Goal: Information Seeking & Learning: Learn about a topic

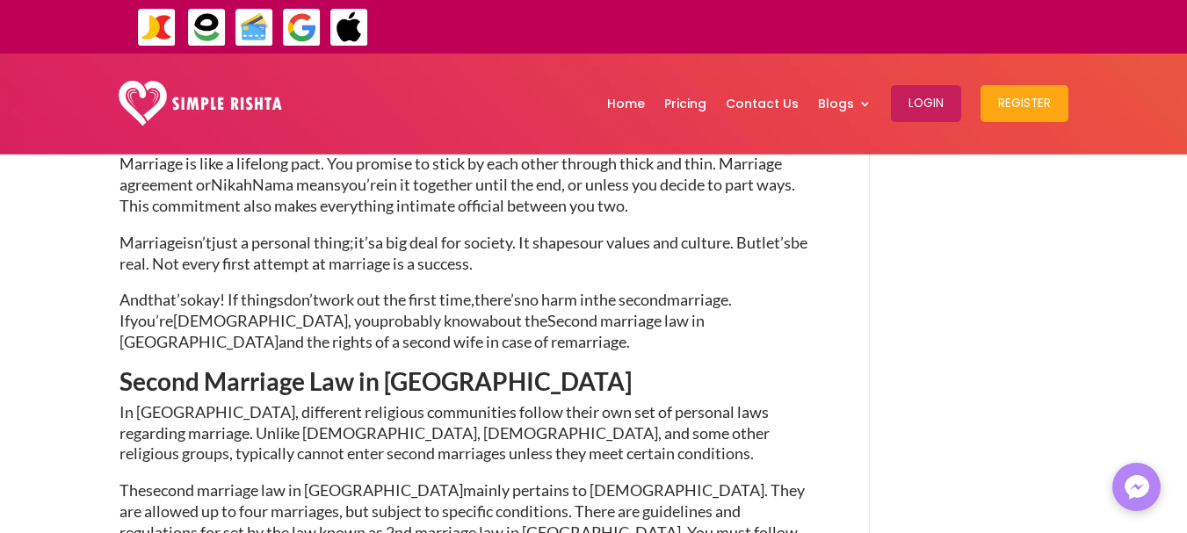
scroll to position [703, 0]
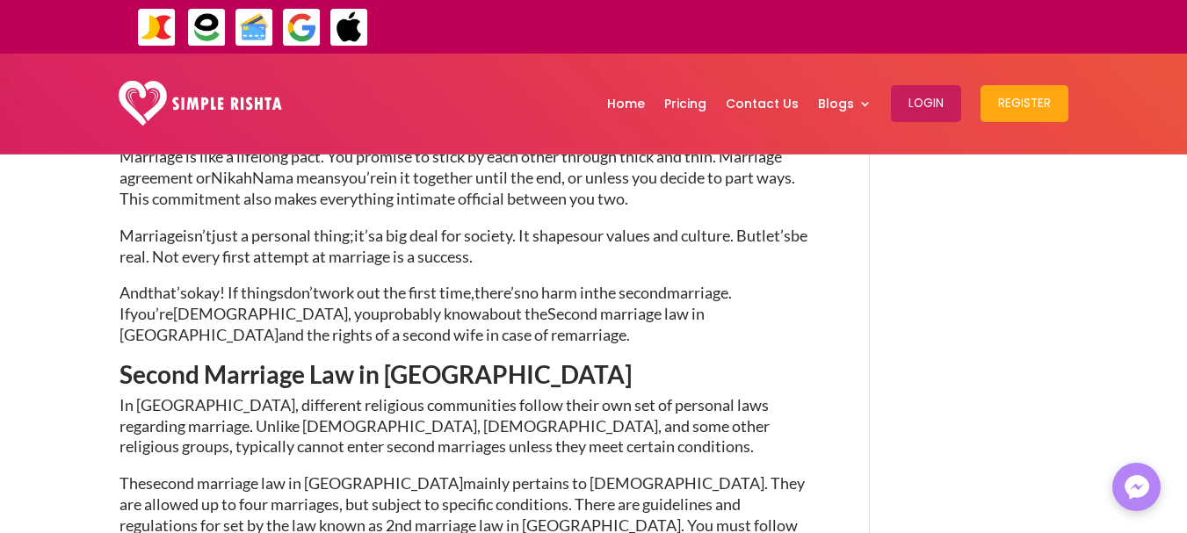
click at [330, 416] on span "In [GEOGRAPHIC_DATA], different religious communities follow their own set of p…" at bounding box center [444, 425] width 650 height 61
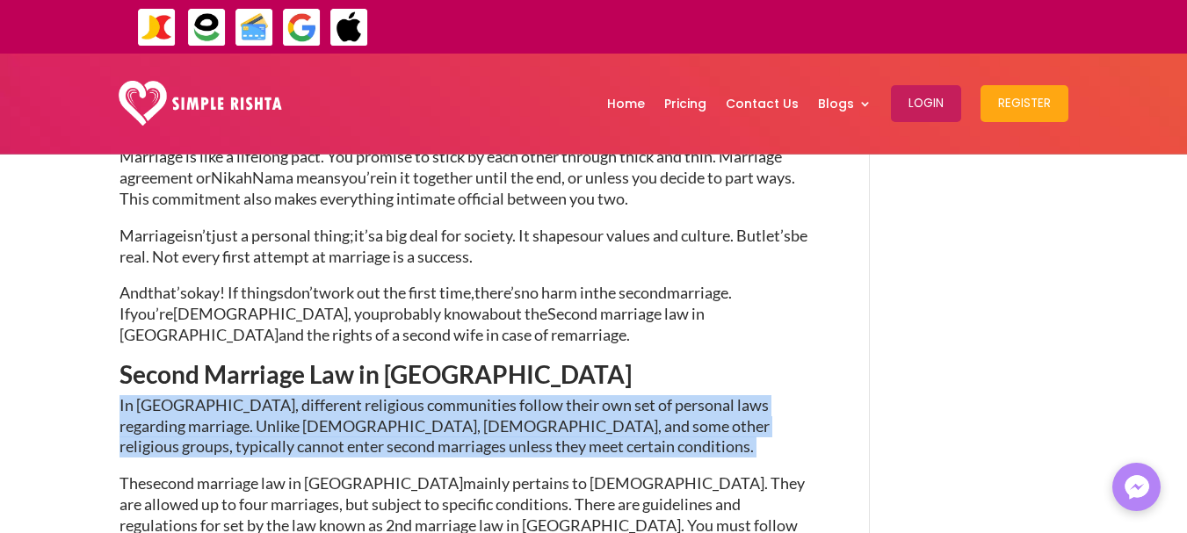
click at [330, 416] on span "In [GEOGRAPHIC_DATA], different religious communities follow their own set of p…" at bounding box center [444, 425] width 650 height 61
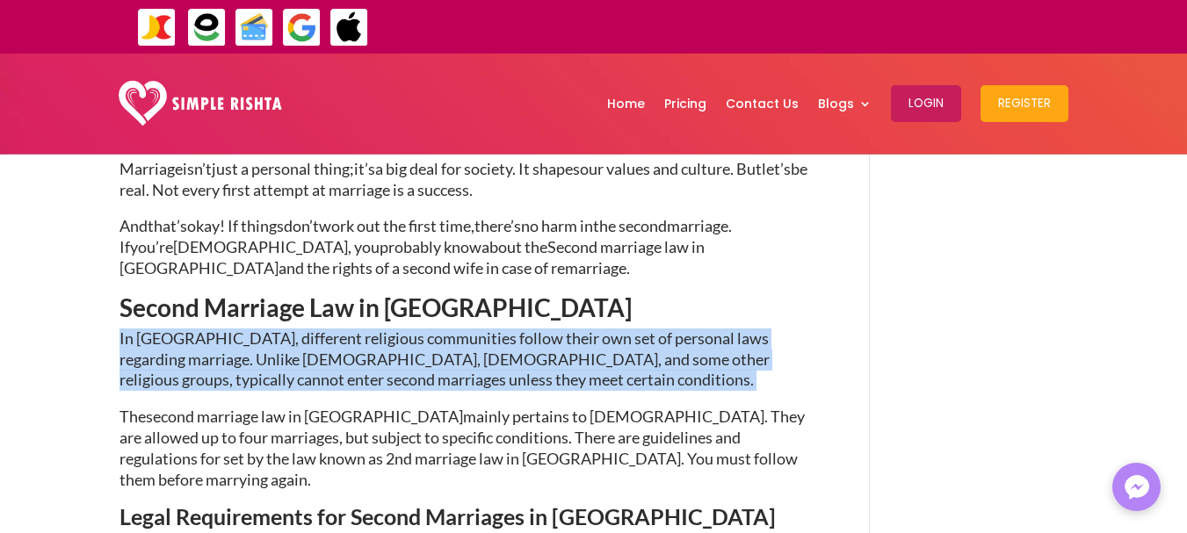
scroll to position [878, 0]
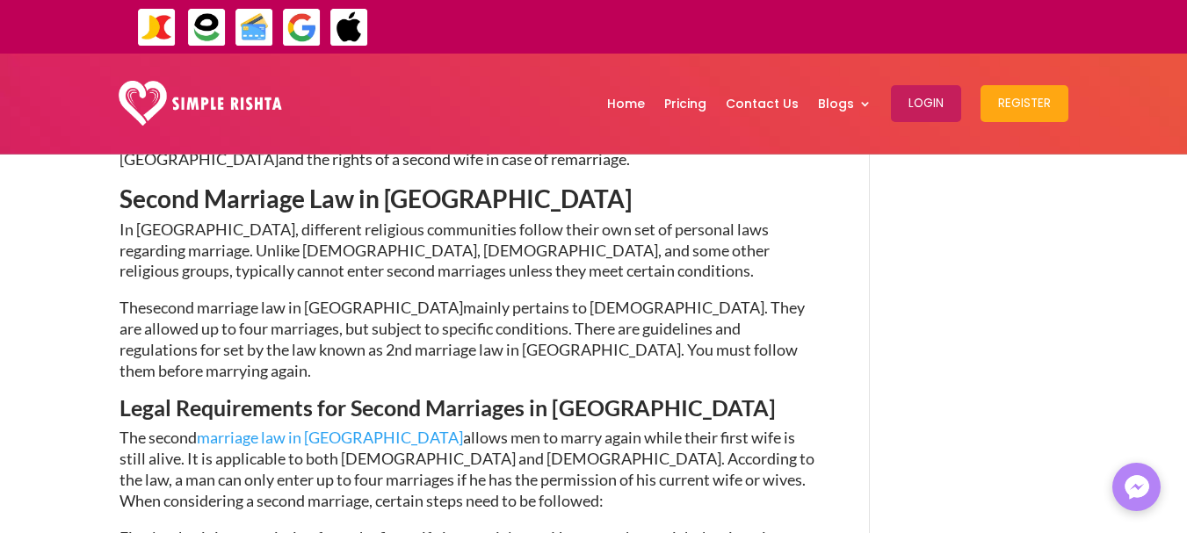
click at [313, 341] on span "mainly pertains to [DEMOGRAPHIC_DATA]. They are allowed up to four marriages, b…" at bounding box center [461, 339] width 685 height 82
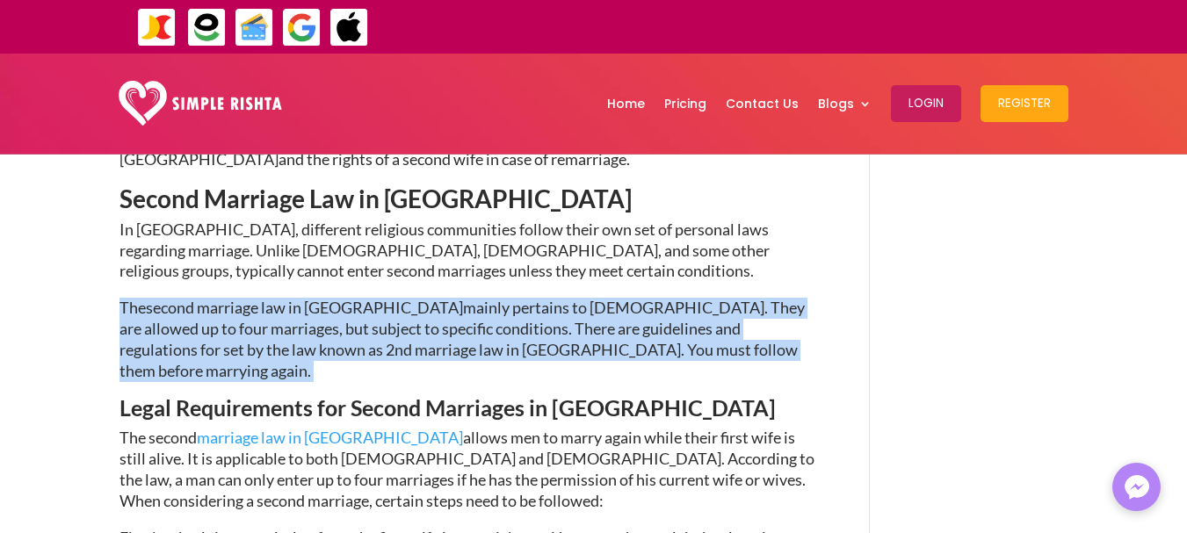
click at [313, 341] on span "mainly pertains to [DEMOGRAPHIC_DATA]. They are allowed up to four marriages, b…" at bounding box center [461, 339] width 685 height 82
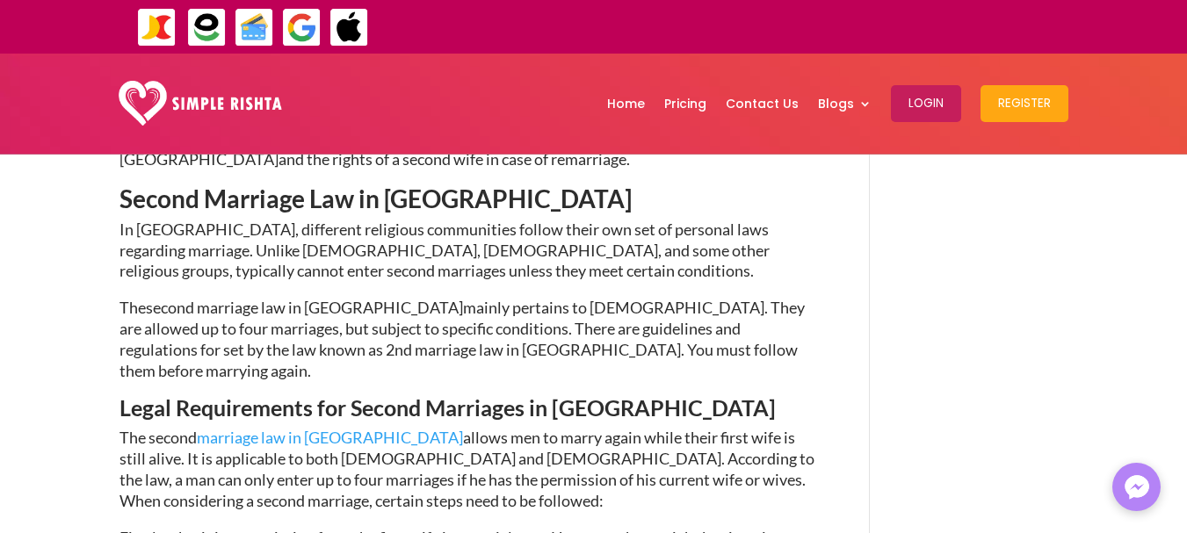
click at [495, 460] on span "allows men to marry again while their first wife is still alive. It is applicab…" at bounding box center [466, 469] width 695 height 82
click at [675, 428] on span "allows men to marry again while their first wife is still alive. It is applicab…" at bounding box center [466, 469] width 695 height 82
click at [283, 455] on span "allows men to marry again while their first wife is still alive. It is applicab…" at bounding box center [466, 469] width 695 height 82
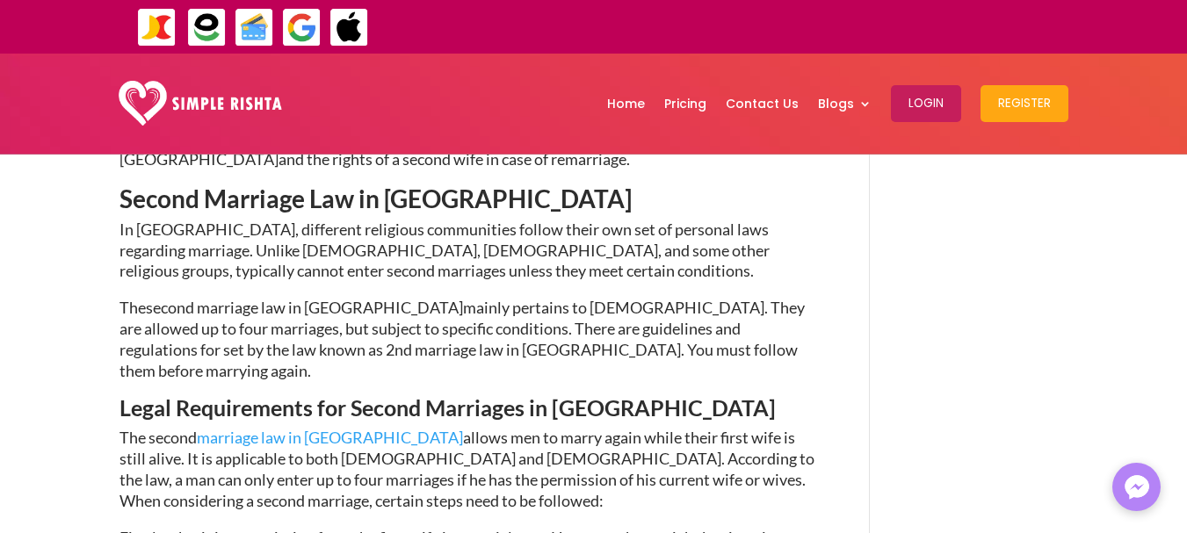
click at [303, 443] on span "allows men to marry again while their first wife is still alive. It is applicab…" at bounding box center [466, 469] width 695 height 82
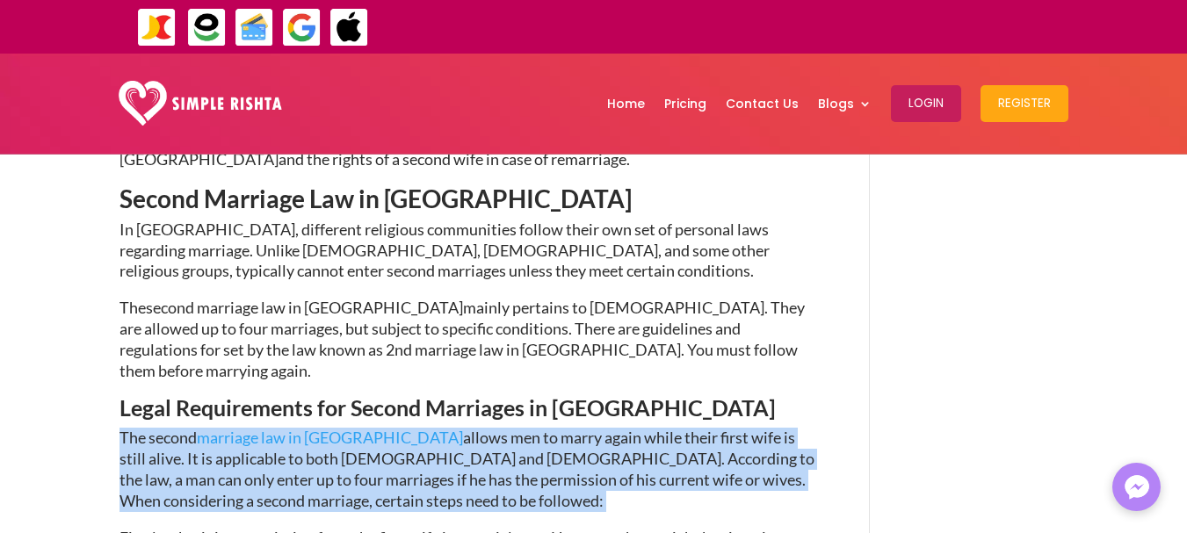
click at [303, 443] on span "allows men to marry again while their first wife is still alive. It is applicab…" at bounding box center [466, 469] width 695 height 82
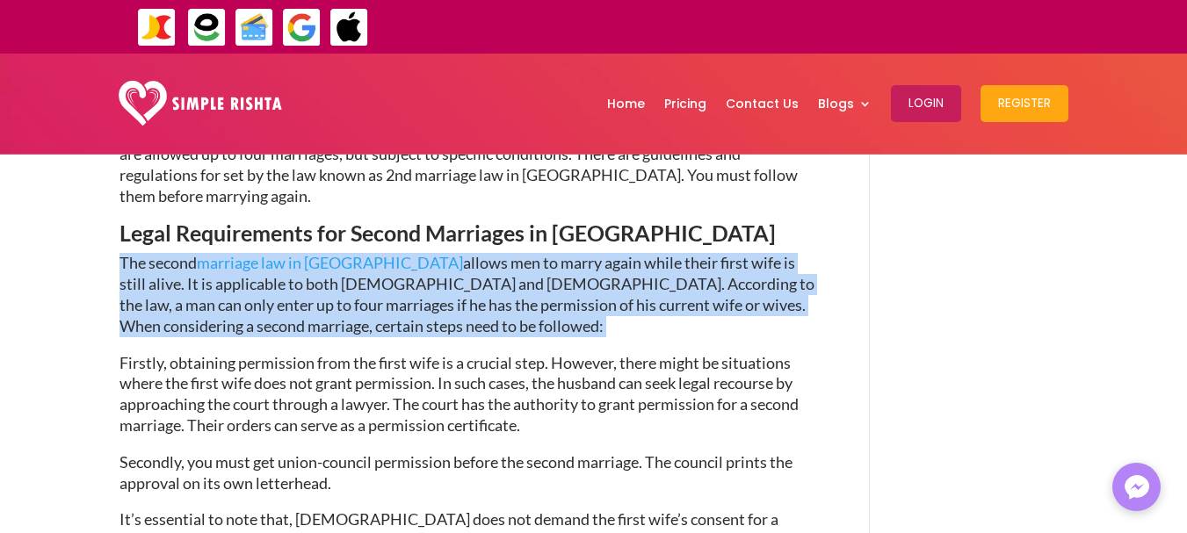
scroll to position [1054, 0]
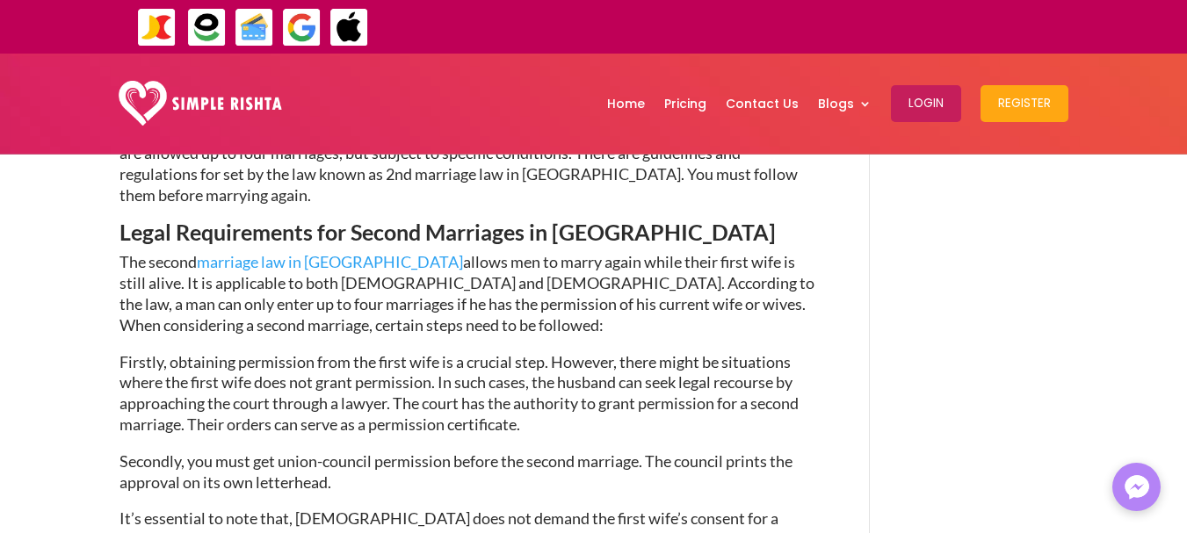
click at [399, 363] on span "Firstly, obtaining permission from the first wife is a crucial step. However, t…" at bounding box center [458, 393] width 679 height 82
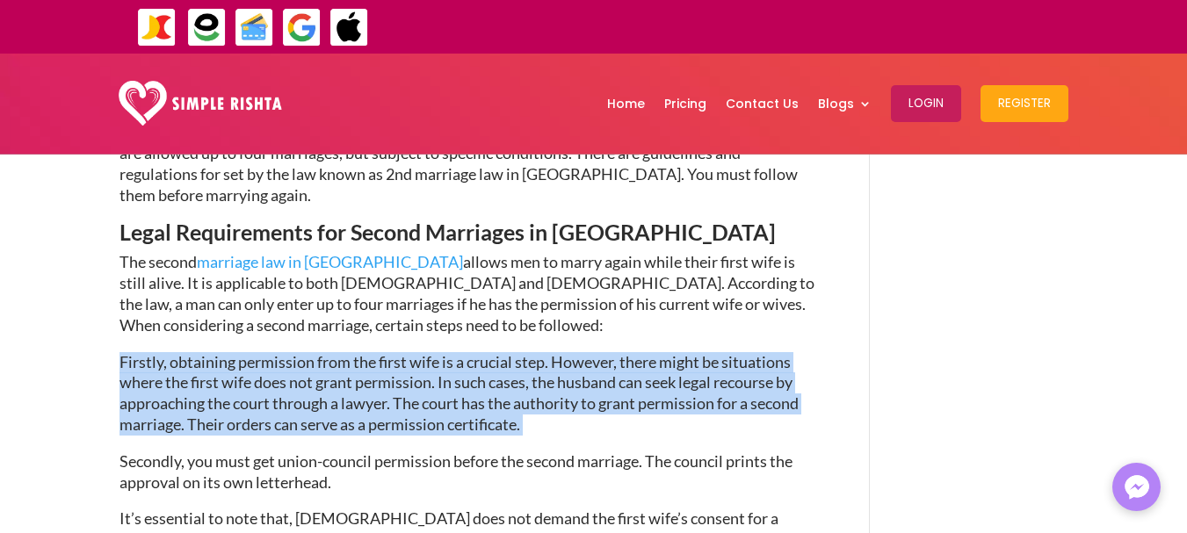
click at [399, 363] on span "Firstly, obtaining permission from the first wife is a crucial step. However, t…" at bounding box center [458, 393] width 679 height 82
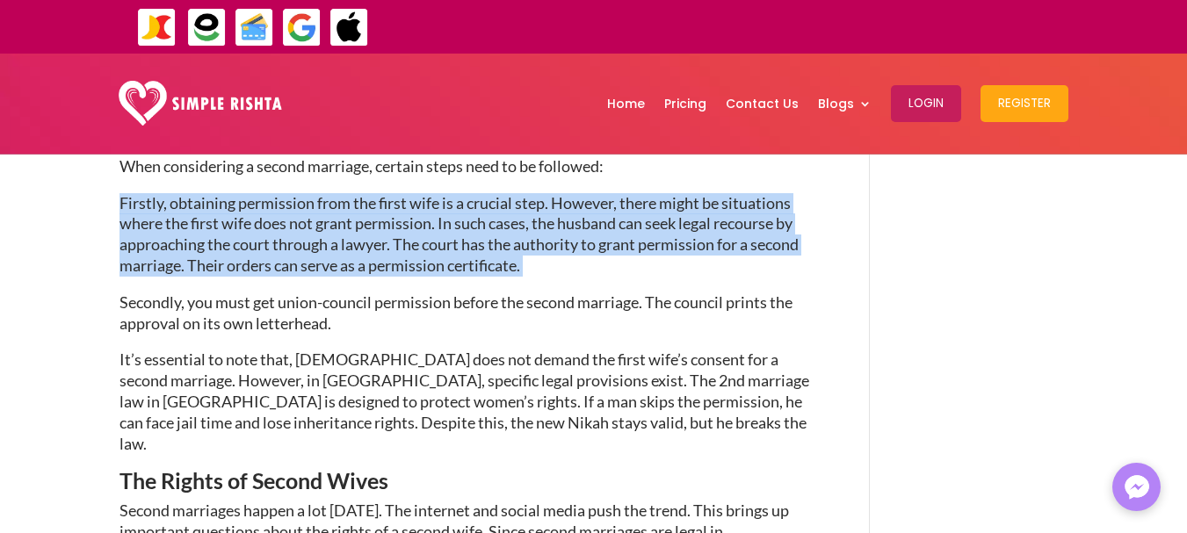
scroll to position [1230, 0]
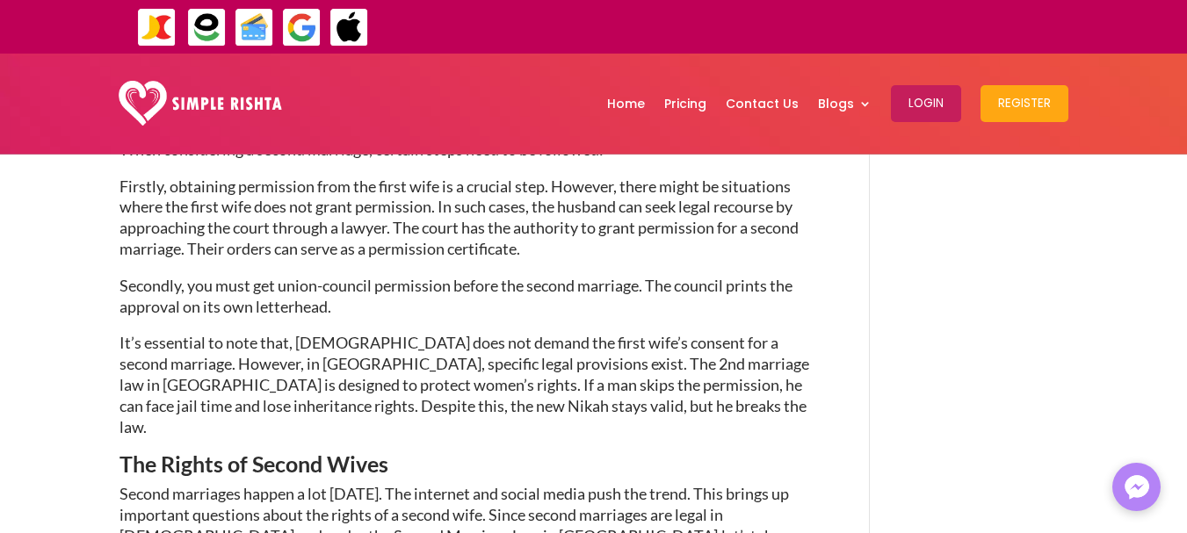
click at [398, 368] on span "It’s essential to note that, [DEMOGRAPHIC_DATA] does not demand the first wife’…" at bounding box center [464, 384] width 690 height 103
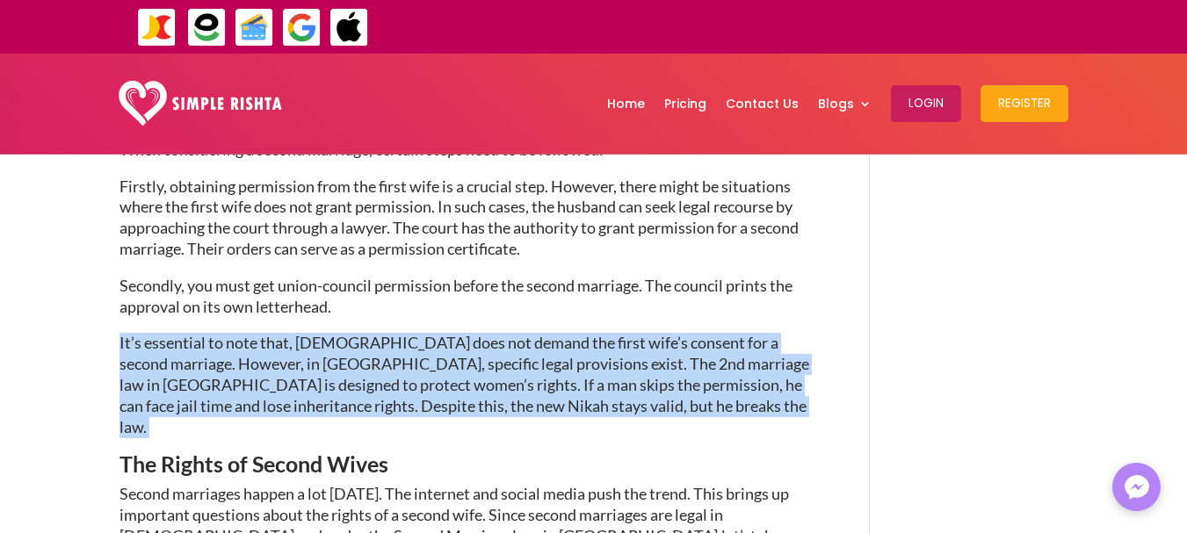
click at [398, 368] on span "It’s essential to note that, [DEMOGRAPHIC_DATA] does not demand the first wife’…" at bounding box center [464, 384] width 690 height 103
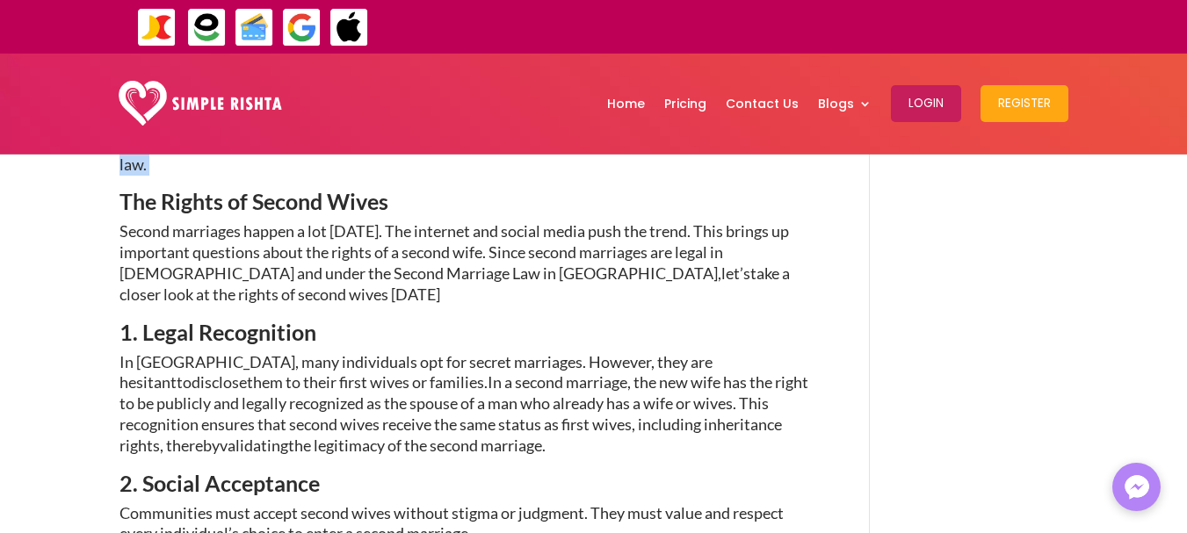
scroll to position [1493, 0]
click at [398, 393] on span "This recognition ensures that second wives receive the same status as first wiv…" at bounding box center [450, 423] width 662 height 61
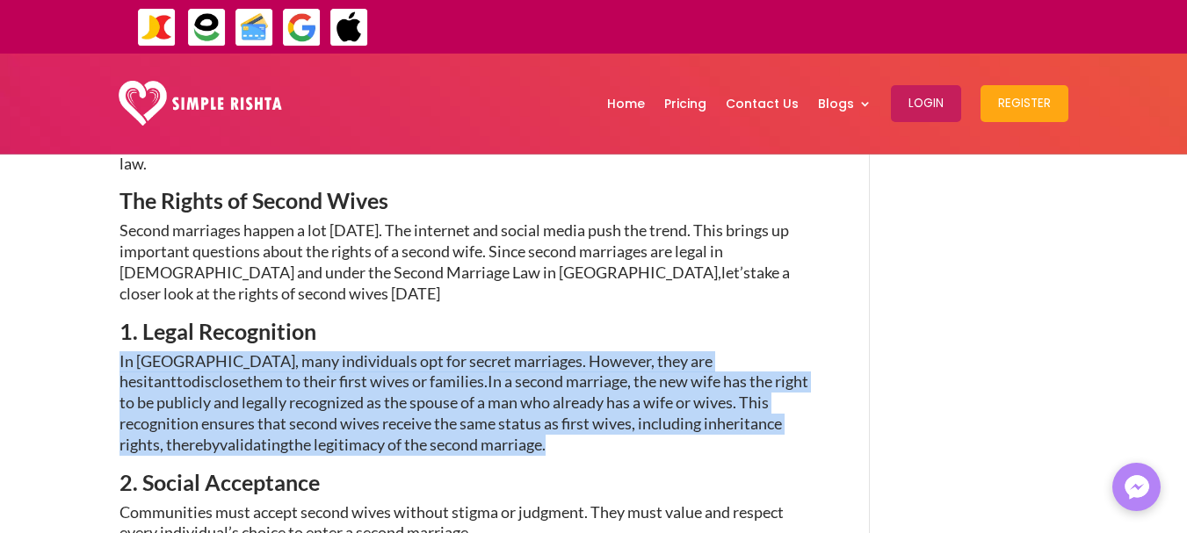
click at [398, 393] on span "This recognition ensures that second wives receive the same status as first wiv…" at bounding box center [450, 423] width 662 height 61
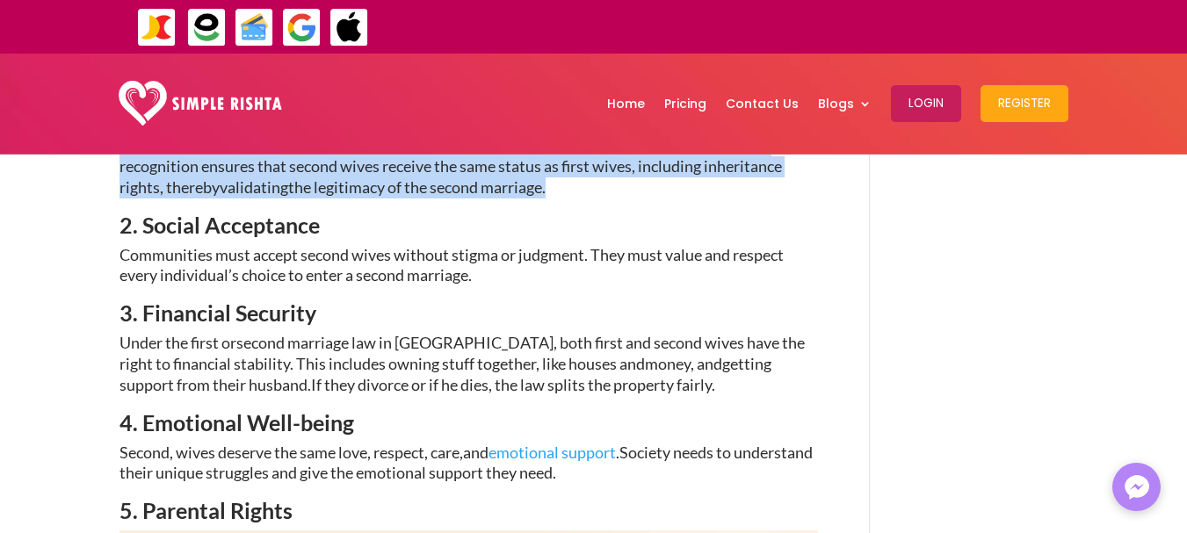
scroll to position [1932, 0]
